Goal: Entertainment & Leisure: Consume media (video, audio)

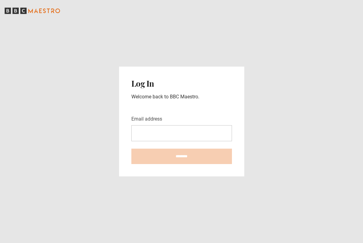
click at [195, 127] on input "Email address" at bounding box center [181, 133] width 101 height 16
type input "**********"
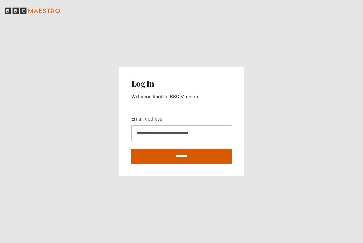
click at [188, 155] on input "********" at bounding box center [181, 155] width 101 height 15
type input "**********"
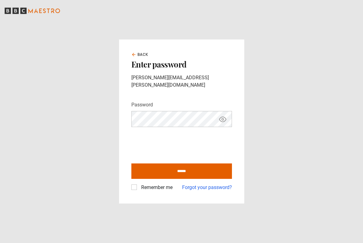
click at [138, 183] on div "Remember me" at bounding box center [151, 186] width 41 height 7
click at [139, 183] on label "Remember me" at bounding box center [156, 186] width 34 height 7
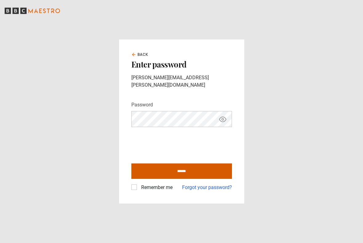
click at [145, 167] on input "******" at bounding box center [181, 170] width 101 height 15
type input "**********"
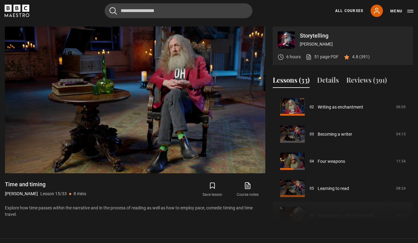
scroll to position [53, 0]
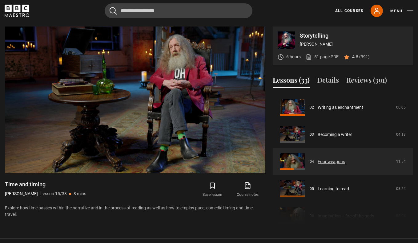
click at [335, 161] on link "Four weapons" at bounding box center [331, 161] width 27 height 6
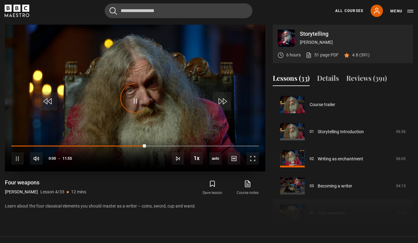
scroll to position [81, 0]
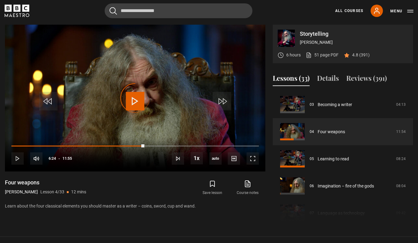
drag, startPoint x: 144, startPoint y: 144, endPoint x: 0, endPoint y: 157, distance: 144.7
click at [0, 157] on div "Storytelling Alan Moore 6 hours 51 page PDF (opens in new tab) 4.8 (391) Video …" at bounding box center [209, 124] width 418 height 199
click at [90, 146] on div "10s Skip Back 10 seconds Pause 10s Skip Forward 10 seconds Loaded : 42.66% 03:1…" at bounding box center [135, 154] width 260 height 34
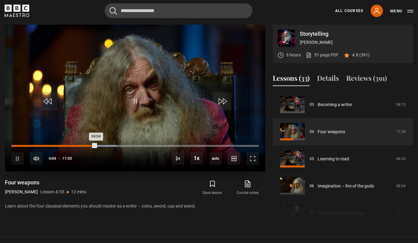
click at [90, 146] on div "Loaded : 42.66% 03:48 04:04" at bounding box center [134, 146] width 247 height 2
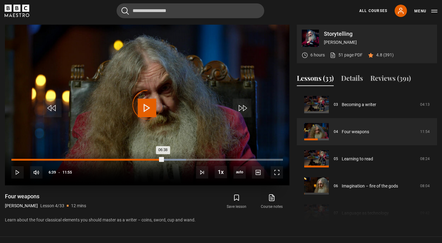
click at [153, 159] on div "06:38" at bounding box center [87, 160] width 152 height 2
click at [148, 159] on div "Loaded : 64.34% 05:58 06:13" at bounding box center [147, 160] width 272 height 2
click at [142, 159] on div "05:43" at bounding box center [142, 160] width 1 height 2
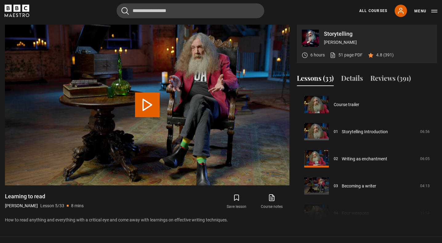
scroll to position [108, 0]
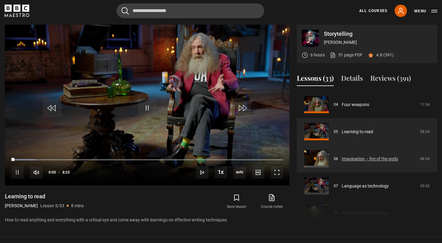
click at [342, 158] on link "Imagination – fire of the gods" at bounding box center [370, 158] width 56 height 6
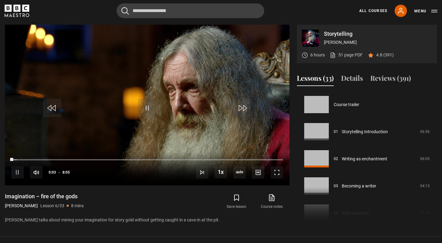
scroll to position [135, 0]
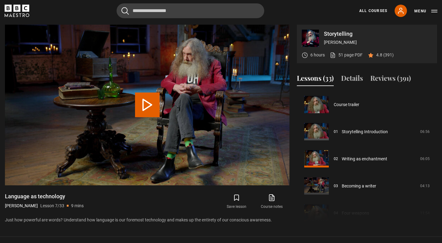
scroll to position [163, 0]
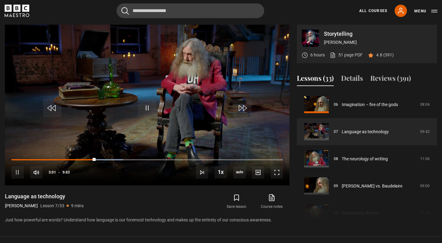
drag, startPoint x: 180, startPoint y: 183, endPoint x: 0, endPoint y: 192, distance: 180.6
click at [0, 192] on div "Storytelling [PERSON_NAME] 6 hours 51 page PDF (opens in new tab) 4.8 (391) Vid…" at bounding box center [221, 124] width 442 height 199
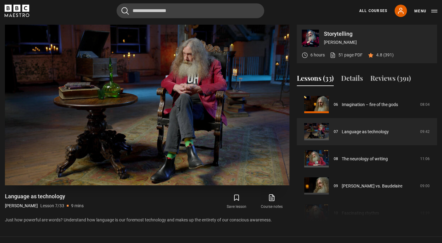
click at [82, 174] on video-js "Video Player is loading. Play Lesson Language as technology 10s Skip Back 10 se…" at bounding box center [147, 105] width 285 height 160
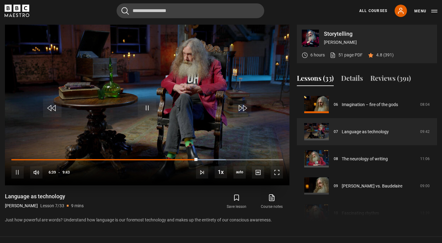
click at [70, 142] on video "Video Player" at bounding box center [147, 105] width 285 height 160
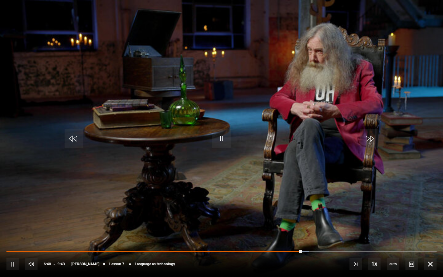
click at [70, 177] on video "Video Player" at bounding box center [221, 138] width 443 height 277
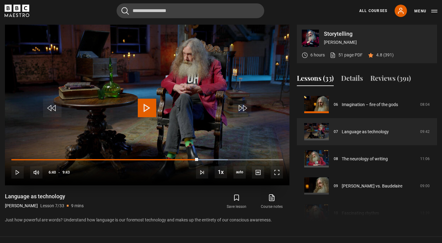
click at [152, 103] on span "Video Player" at bounding box center [147, 107] width 18 height 18
click at [127, 157] on div "10s Skip Back 10 seconds Pause 10s Skip Forward 10 seconds Loaded : 79.76% 4:06…" at bounding box center [147, 168] width 285 height 34
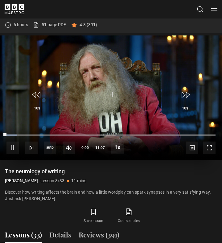
scroll to position [320, 0]
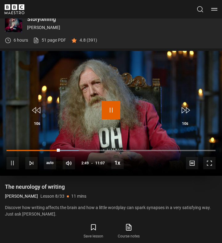
click at [110, 111] on span "Video Player" at bounding box center [111, 110] width 18 height 18
click at [109, 111] on span "Video Player" at bounding box center [111, 110] width 18 height 18
